Goal: Task Accomplishment & Management: Manage account settings

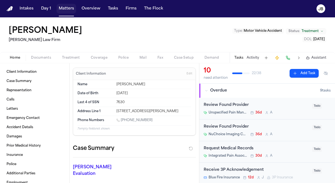
click at [65, 9] on button "Matters" at bounding box center [66, 9] width 20 height 10
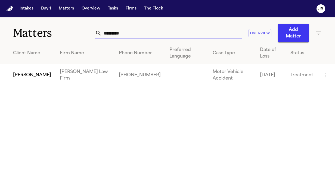
drag, startPoint x: 135, startPoint y: 31, endPoint x: 65, endPoint y: 31, distance: 69.8
click at [65, 31] on div "Matters ********* Overview Add Matter" at bounding box center [167, 29] width 335 height 25
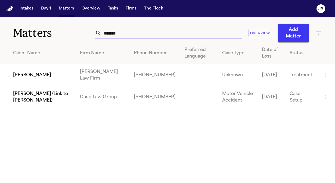
type input "*******"
click at [33, 73] on td "[PERSON_NAME]" at bounding box center [37, 75] width 75 height 22
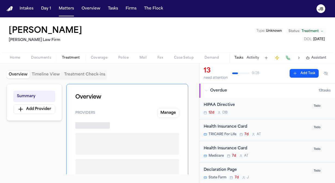
click at [67, 57] on span "Treatment" at bounding box center [71, 58] width 18 height 4
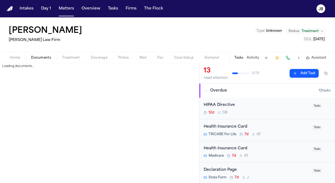
click at [45, 56] on span "Documents" at bounding box center [41, 58] width 20 height 4
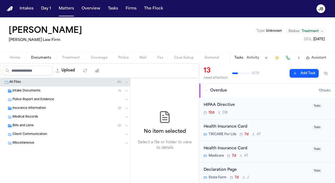
click at [44, 98] on span "Police Report and Evidence" at bounding box center [33, 99] width 42 height 5
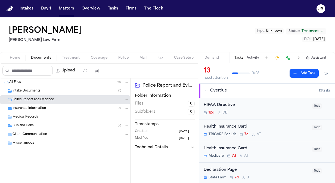
click at [46, 90] on div "Intake Documents ( 1 )" at bounding box center [70, 91] width 117 height 5
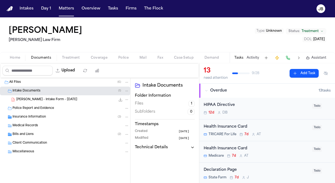
click at [74, 97] on div "[PERSON_NAME] - Intake Form - [DATE] 22.9 KB • PDF" at bounding box center [72, 99] width 113 height 5
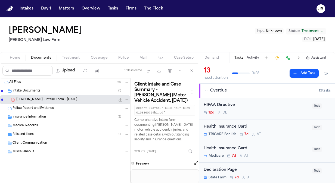
click at [197, 166] on button "Open preview" at bounding box center [195, 162] width 5 height 5
drag, startPoint x: 167, startPoint y: 49, endPoint x: 168, endPoint y: 55, distance: 6.5
click at [196, 166] on button "Open preview" at bounding box center [195, 162] width 5 height 5
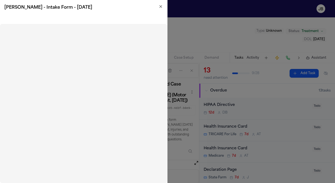
click at [161, 6] on icon "button" at bounding box center [160, 6] width 2 height 2
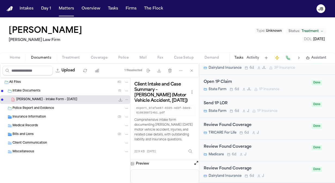
scroll to position [561, 0]
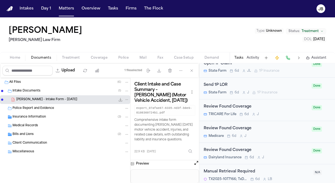
click at [275, 169] on div "Manual Retrieval Required" at bounding box center [256, 172] width 106 height 6
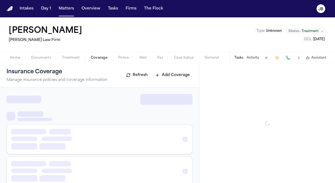
click at [95, 58] on span "Coverage" at bounding box center [99, 58] width 17 height 4
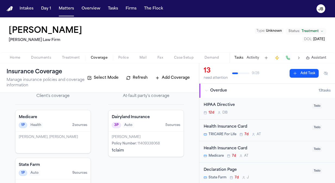
scroll to position [22, 0]
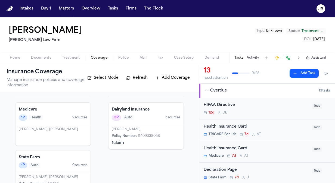
click at [148, 124] on div "[PERSON_NAME] Policy Number : 11409338068 1 claim" at bounding box center [145, 136] width 75 height 25
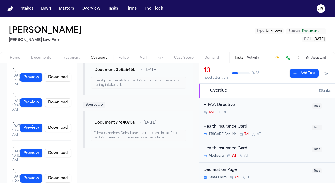
scroll to position [298, 0]
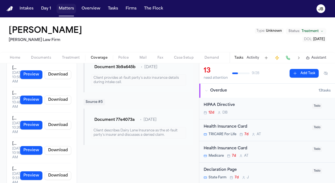
click at [66, 6] on button "Matters" at bounding box center [66, 9] width 20 height 10
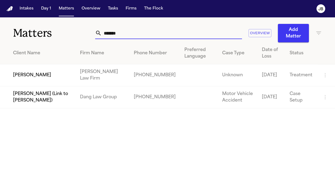
drag, startPoint x: 114, startPoint y: 33, endPoint x: 42, endPoint y: 29, distance: 71.6
click at [42, 29] on div "Matters ******* Overview Add Matter" at bounding box center [167, 29] width 335 height 25
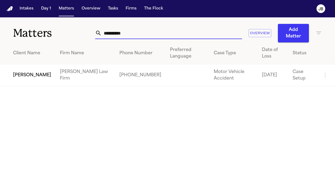
type input "**********"
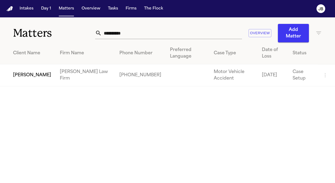
click at [29, 76] on td "[PERSON_NAME]" at bounding box center [27, 75] width 55 height 22
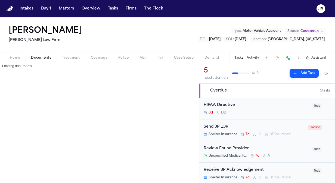
click at [46, 57] on span "Documents" at bounding box center [41, 58] width 20 height 4
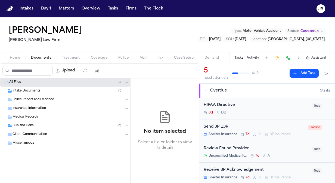
click at [27, 122] on div "Bills and Liens ( 1 )" at bounding box center [65, 125] width 130 height 9
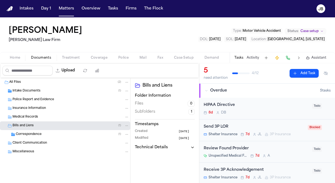
click at [39, 133] on span "Correspondence" at bounding box center [29, 134] width 26 height 5
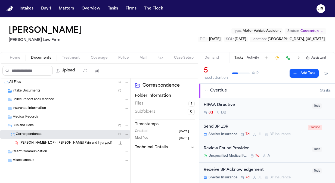
click at [40, 109] on span "Insurance Information" at bounding box center [28, 108] width 33 height 5
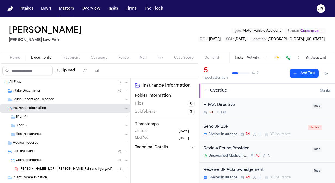
click at [54, 112] on div "Insurance Information" at bounding box center [65, 108] width 130 height 9
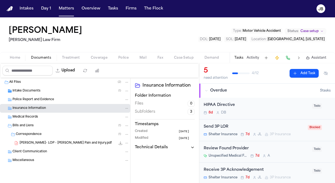
click at [34, 99] on span "Police Report and Evidence" at bounding box center [33, 99] width 42 height 5
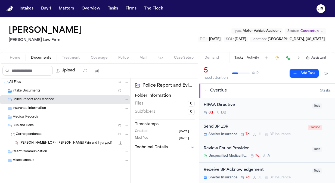
click at [43, 56] on span "Documents" at bounding box center [41, 58] width 20 height 4
click at [51, 91] on div "Intake Documents ( 1 )" at bounding box center [70, 91] width 117 height 5
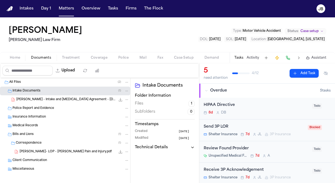
click at [47, 102] on div "[PERSON_NAME] - Intake and [MEDICAL_DATA] Agreement - [DATE] 1.8 MB • PDF" at bounding box center [72, 99] width 113 height 5
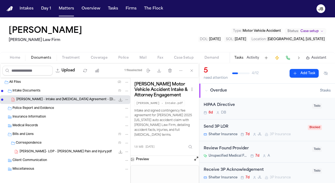
click at [196, 156] on button "Open preview" at bounding box center [195, 158] width 5 height 5
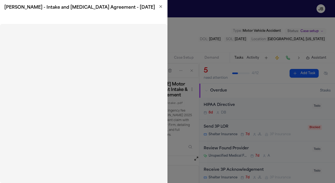
click at [160, 4] on div "[PERSON_NAME] - Intake and [MEDICAL_DATA] Agreement - [DATE]" at bounding box center [83, 7] width 167 height 15
click at [159, 6] on icon "button" at bounding box center [160, 6] width 4 height 4
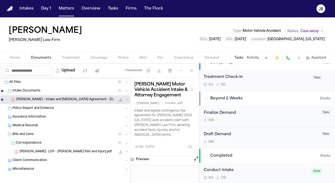
scroll to position [216, 0]
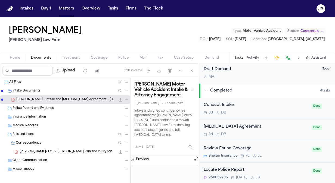
click at [285, 169] on div "Locate Police Report" at bounding box center [255, 170] width 105 height 6
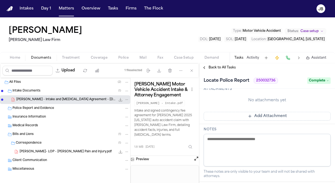
scroll to position [208, 0]
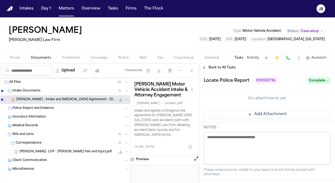
click at [41, 109] on span "Police Report and Evidence" at bounding box center [33, 108] width 42 height 5
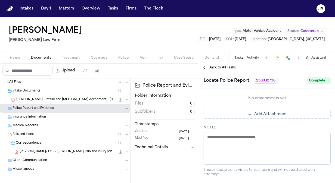
click at [41, 109] on span "Police Report and Evidence" at bounding box center [33, 108] width 42 height 5
click at [71, 70] on button "Upload" at bounding box center [65, 71] width 25 height 10
select select "**********"
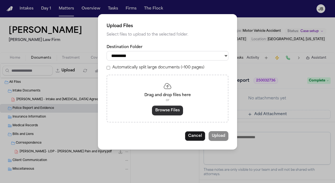
click at [166, 109] on button "Browse Files" at bounding box center [167, 111] width 31 height 10
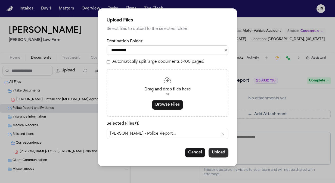
click at [223, 154] on button "Upload" at bounding box center [218, 153] width 20 height 10
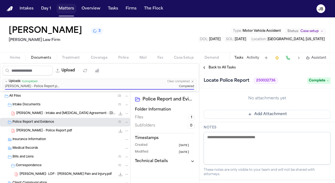
click at [71, 10] on button "Matters" at bounding box center [66, 9] width 20 height 10
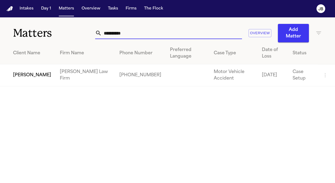
drag, startPoint x: 125, startPoint y: 31, endPoint x: 43, endPoint y: 23, distance: 82.9
click at [43, 23] on div "**********" at bounding box center [167, 29] width 335 height 25
type input "**********"
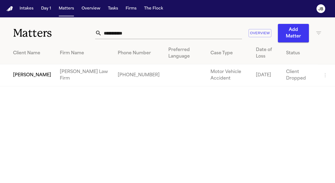
click at [262, 13] on nav "Intakes Day 1 Matters Overview Tasks Firms The [PERSON_NAME]" at bounding box center [167, 8] width 335 height 17
